Goal: Check status: Check status

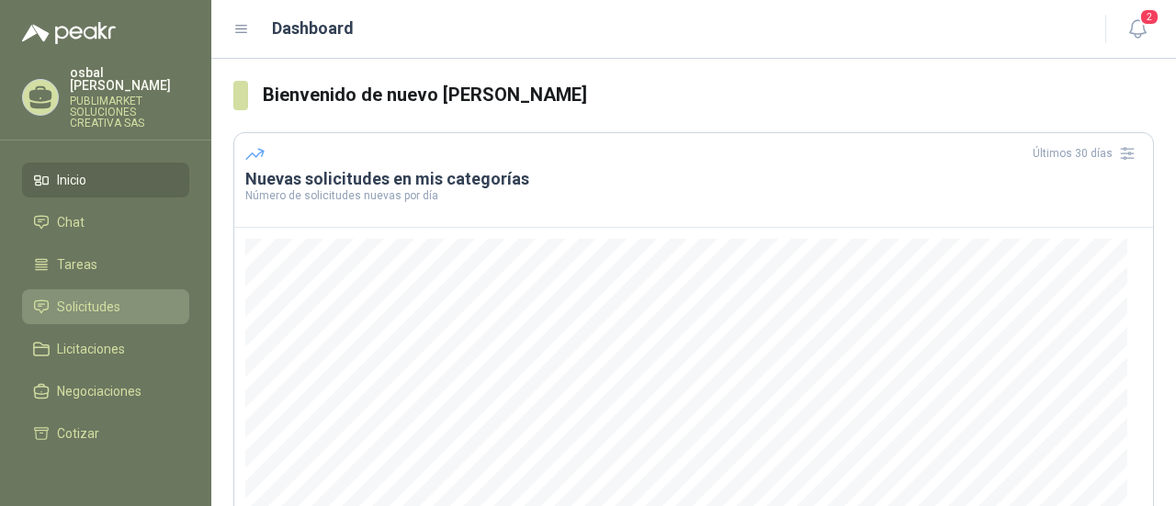
click at [97, 297] on span "Solicitudes" at bounding box center [88, 307] width 63 height 20
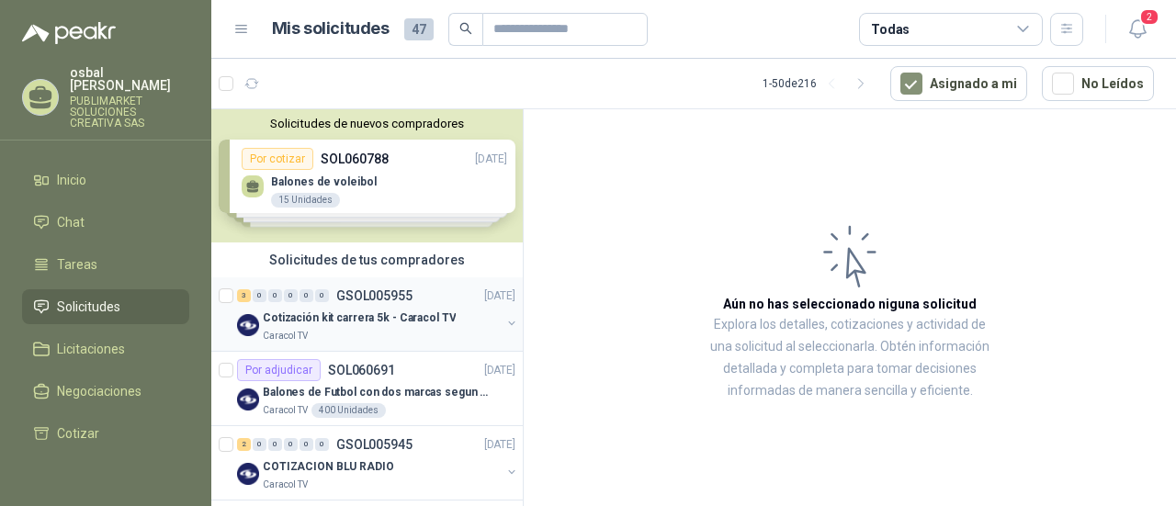
click at [351, 335] on div "Caracol TV" at bounding box center [382, 336] width 238 height 15
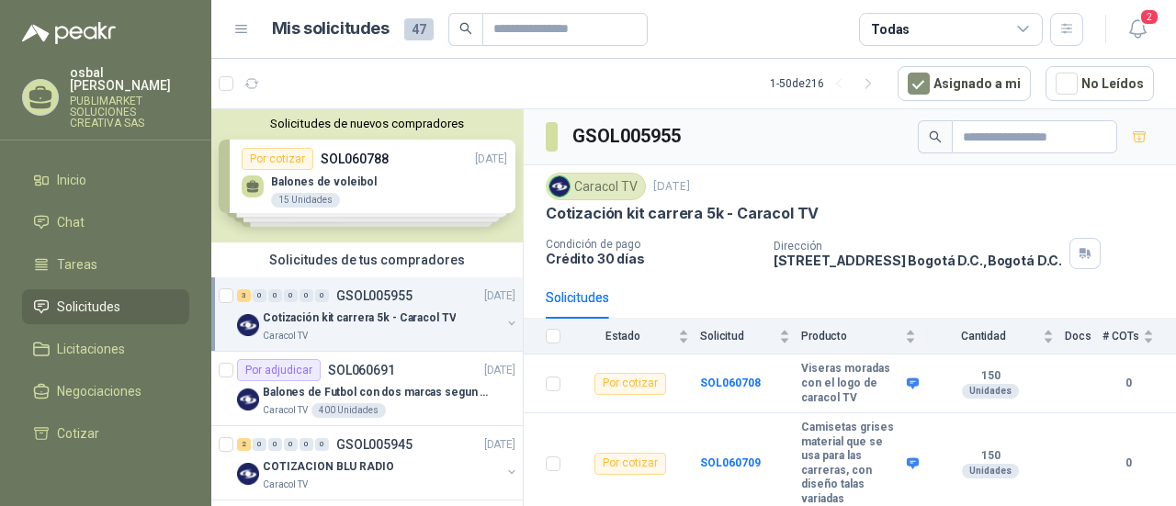
scroll to position [57, 0]
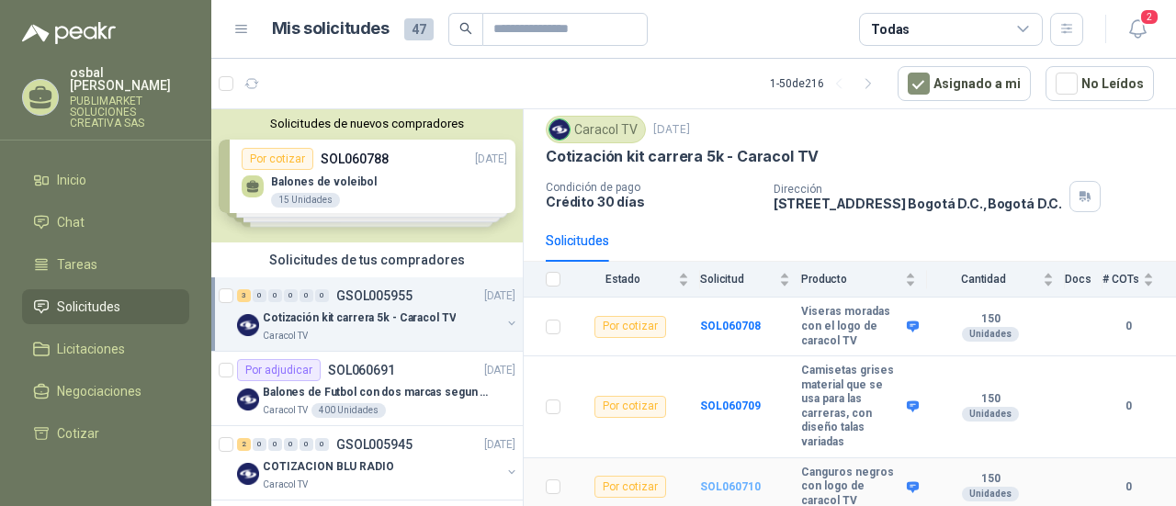
click at [738, 485] on b "SOL060710" at bounding box center [730, 487] width 61 height 13
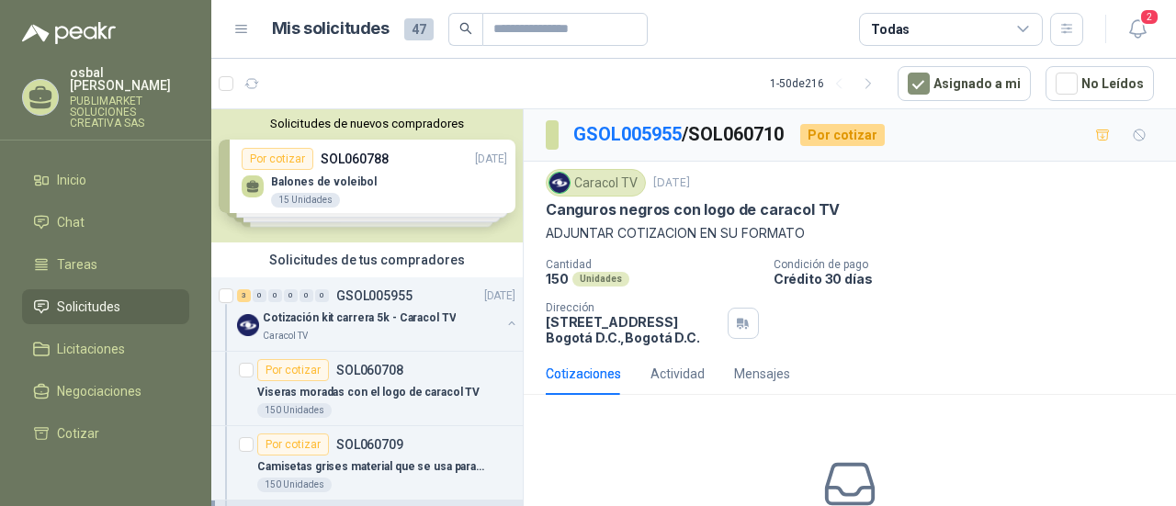
click at [1007, 236] on p "ADJUNTAR COTIZACION EN SU FORMATO" at bounding box center [850, 233] width 608 height 20
click at [624, 141] on link "GSOL005955" at bounding box center [628, 134] width 108 height 22
